Goal: Task Accomplishment & Management: Use online tool/utility

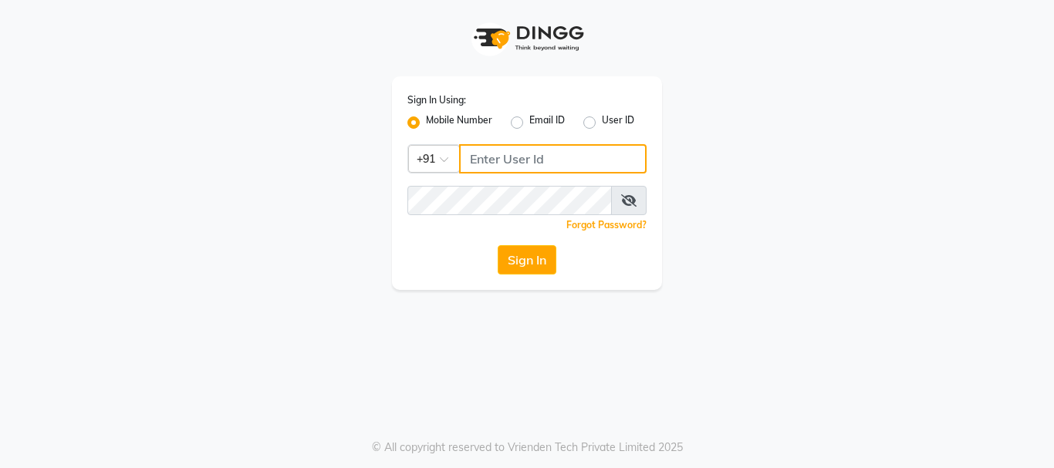
type input "8983048939"
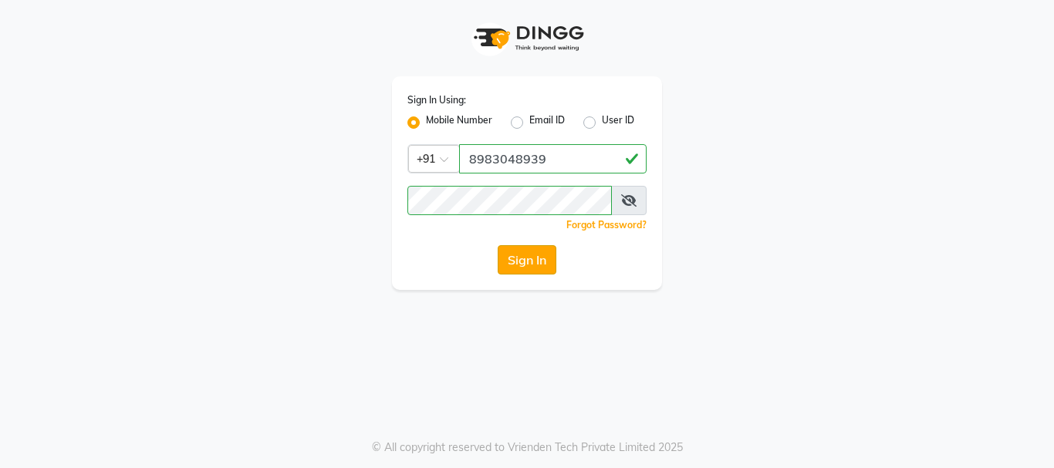
drag, startPoint x: 545, startPoint y: 235, endPoint x: 523, endPoint y: 258, distance: 32.2
click at [537, 244] on div "Sign In Using: Mobile Number Email ID User ID Country Code × [PHONE_NUMBER] Rem…" at bounding box center [527, 183] width 270 height 214
click at [523, 258] on button "Sign In" at bounding box center [527, 259] width 59 height 29
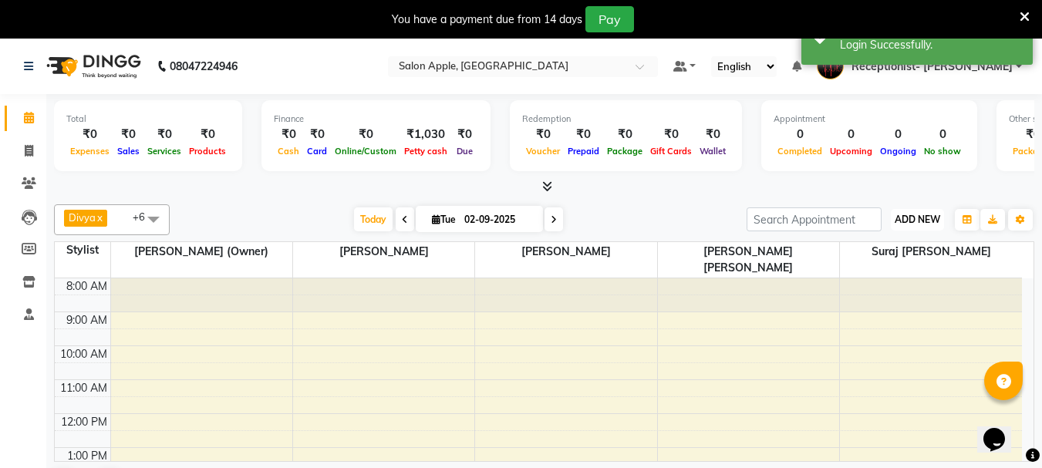
click at [923, 219] on span "ADD NEW" at bounding box center [918, 220] width 46 height 12
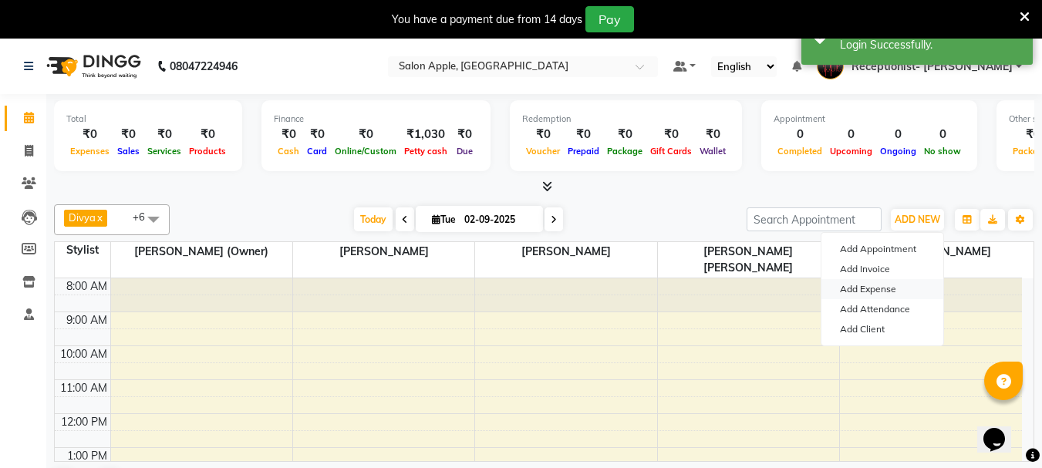
click at [901, 285] on link "Add Expense" at bounding box center [883, 289] width 122 height 20
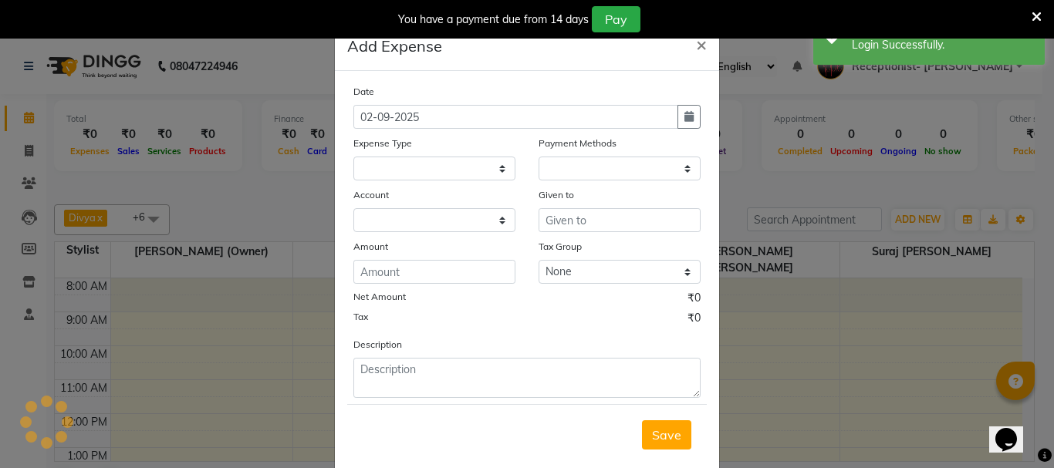
select select "1"
select select "2277"
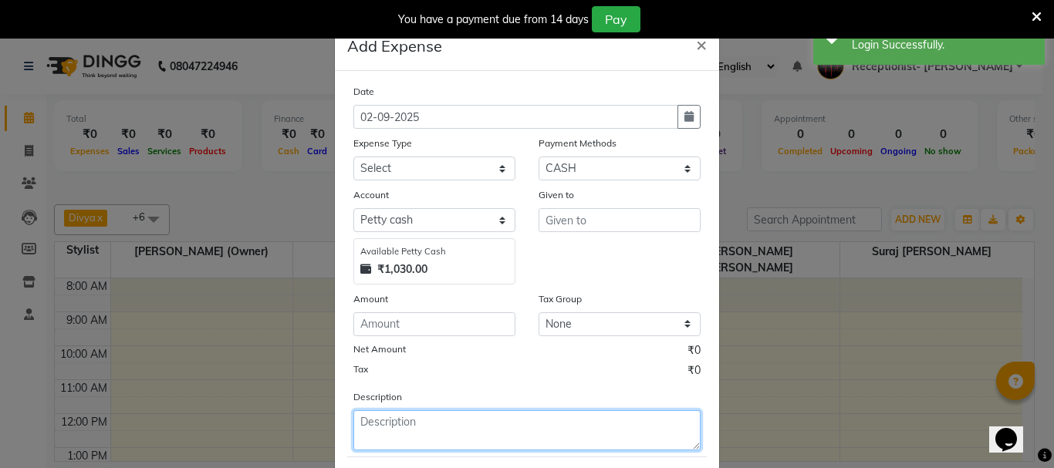
click at [416, 429] on textarea at bounding box center [526, 430] width 347 height 40
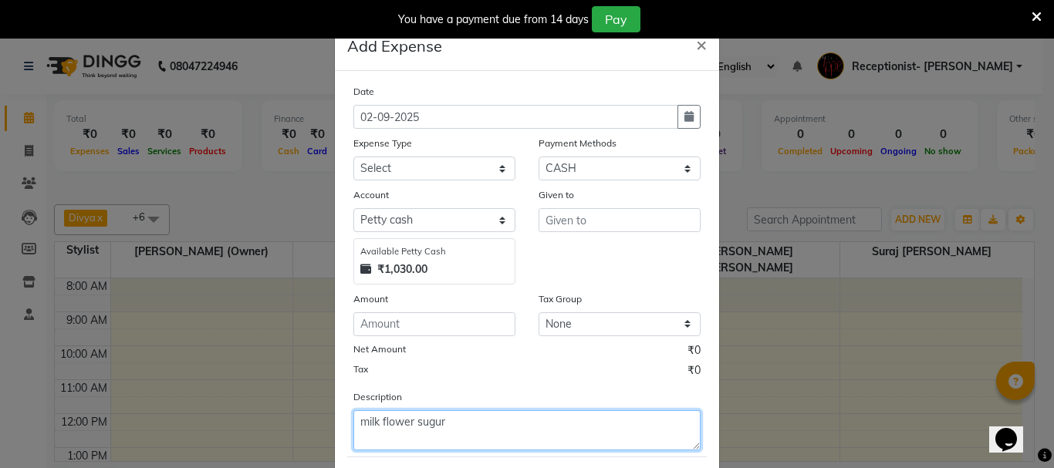
type textarea "milk flower sugur"
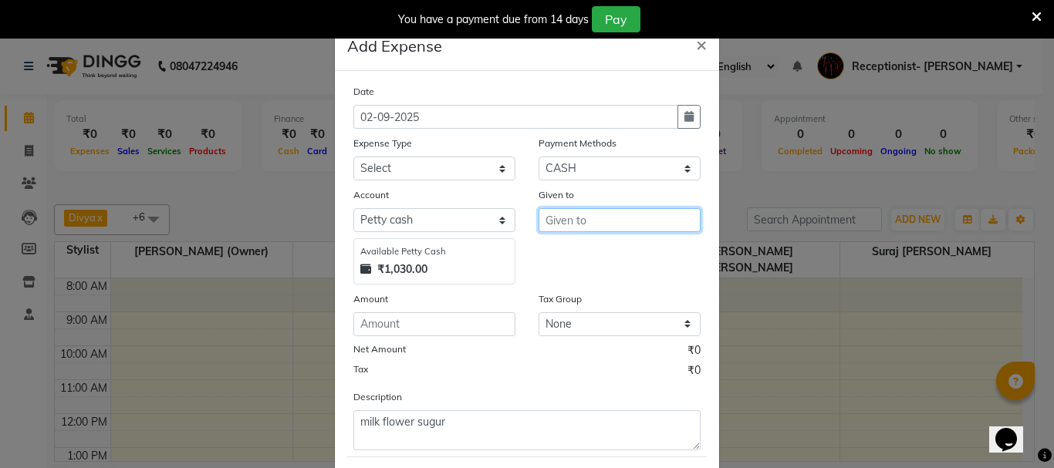
click at [567, 227] on input "text" at bounding box center [619, 220] width 162 height 24
type input "s"
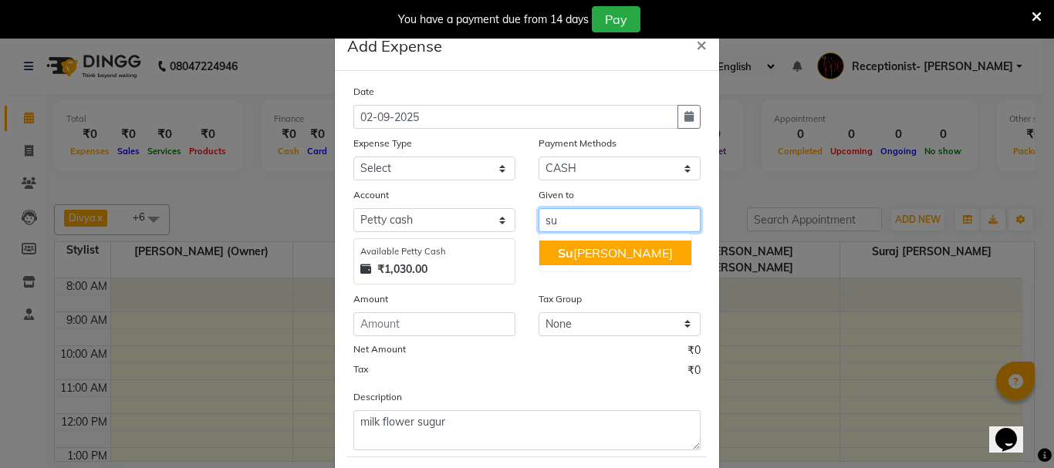
click at [589, 252] on ngb-highlight "Su raj [PERSON_NAME]" at bounding box center [615, 252] width 115 height 15
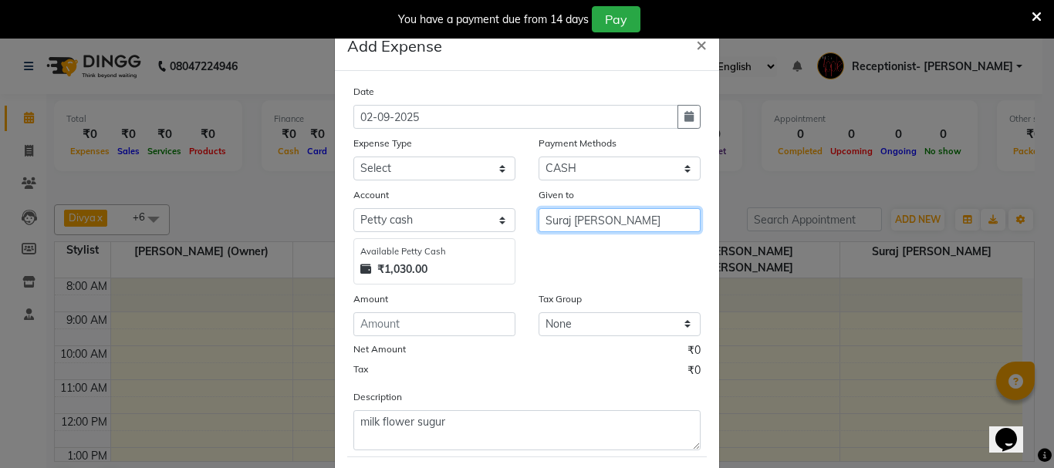
type input "Suraj [PERSON_NAME]"
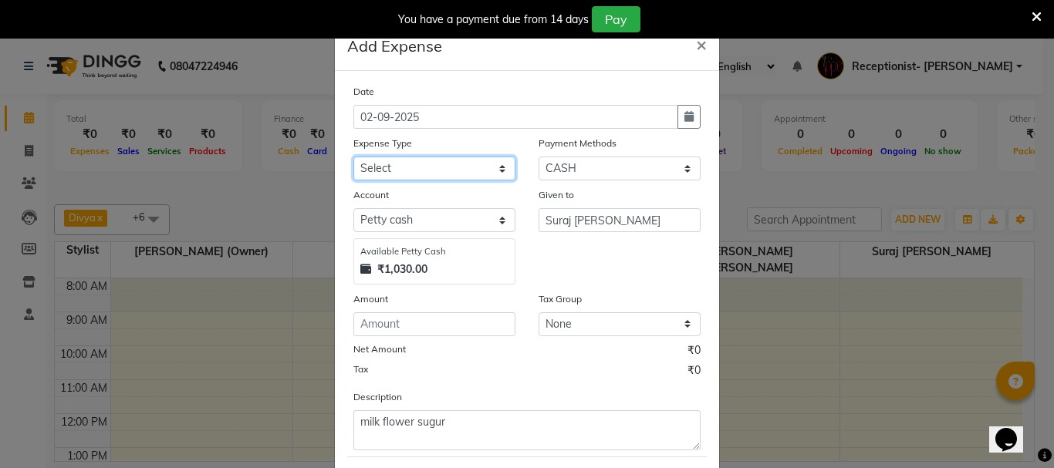
click at [408, 166] on select "Select CASH HANDED OVER TO OWNER client refund Client Snacks Donation Electrici…" at bounding box center [434, 169] width 162 height 24
select select "19361"
click at [353, 157] on select "Select CASH HANDED OVER TO OWNER client refund Client Snacks Donation Electrici…" at bounding box center [434, 169] width 162 height 24
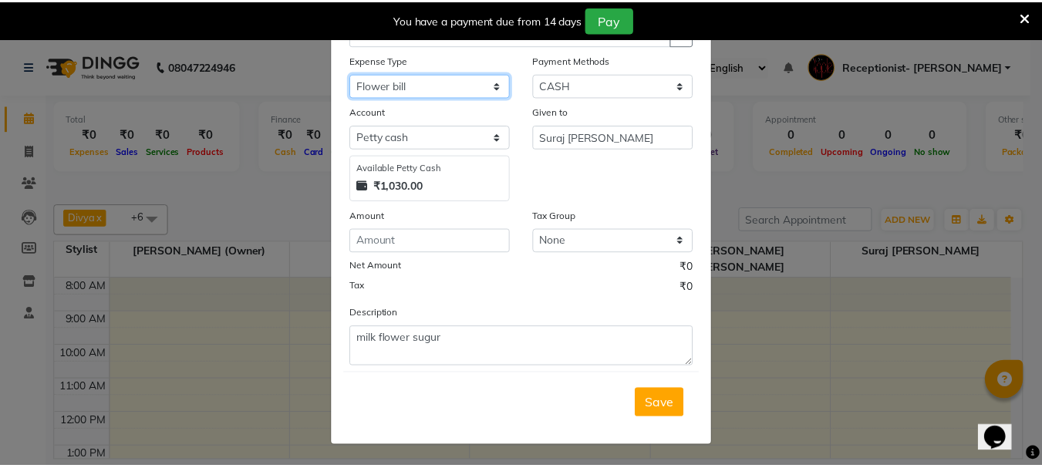
scroll to position [84, 0]
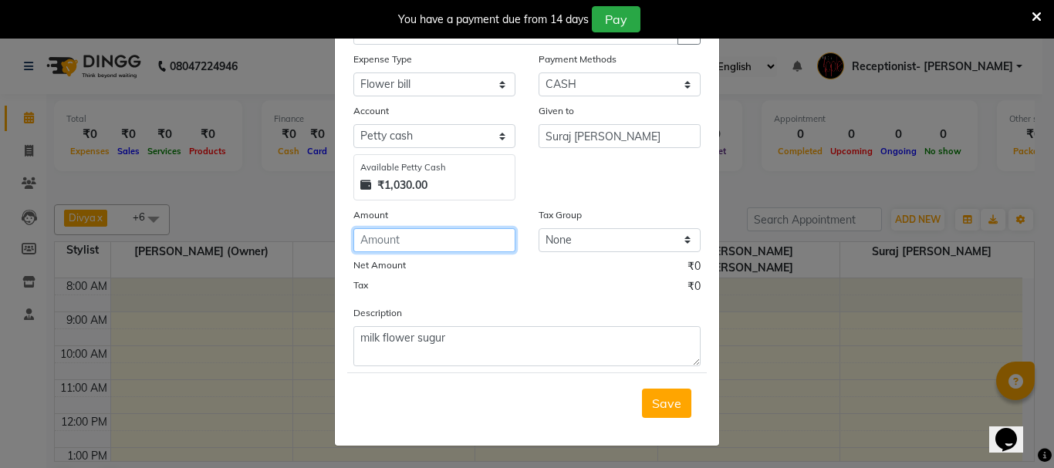
click at [414, 243] on input "number" at bounding box center [434, 240] width 162 height 24
type input "80"
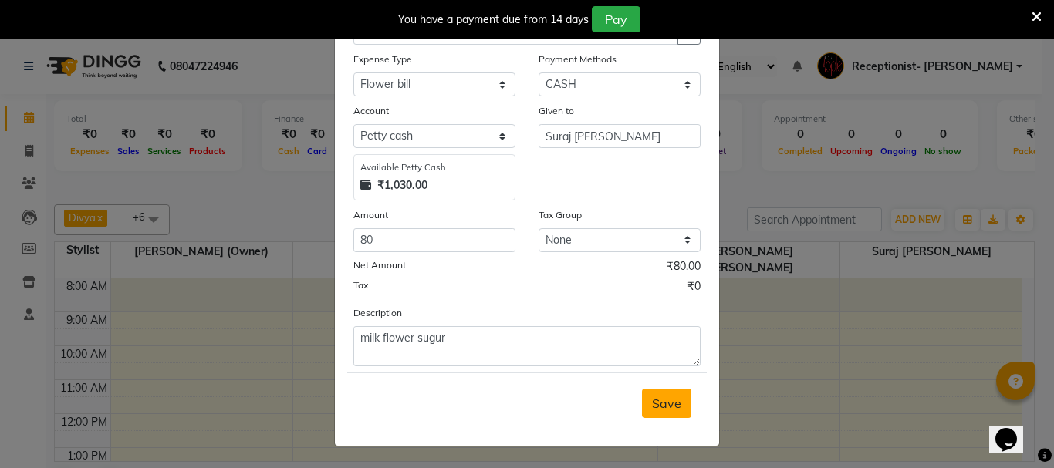
click at [652, 406] on span "Save" at bounding box center [666, 403] width 29 height 15
